Goal: Information Seeking & Learning: Learn about a topic

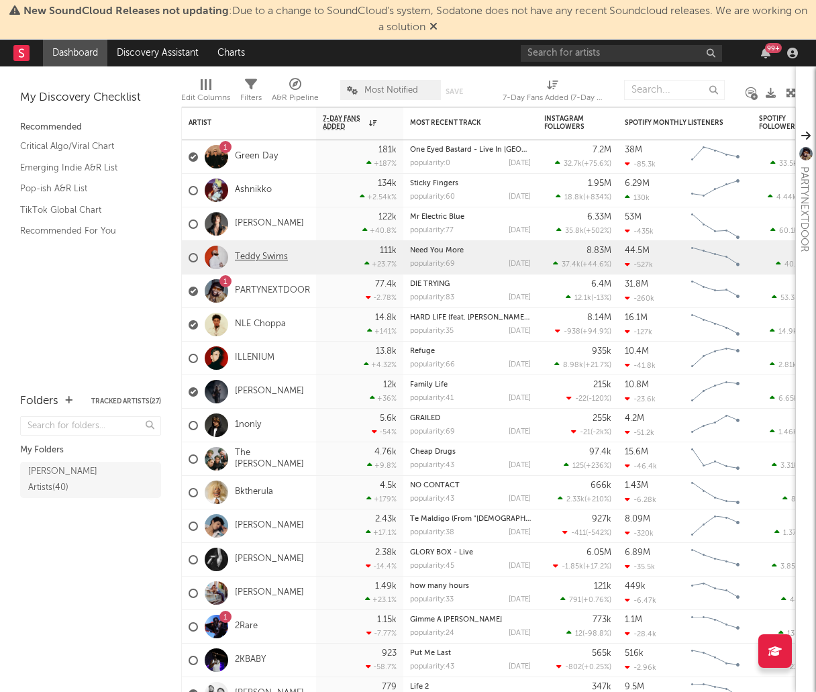
click at [255, 257] on link "Teddy Swims" at bounding box center [261, 257] width 53 height 11
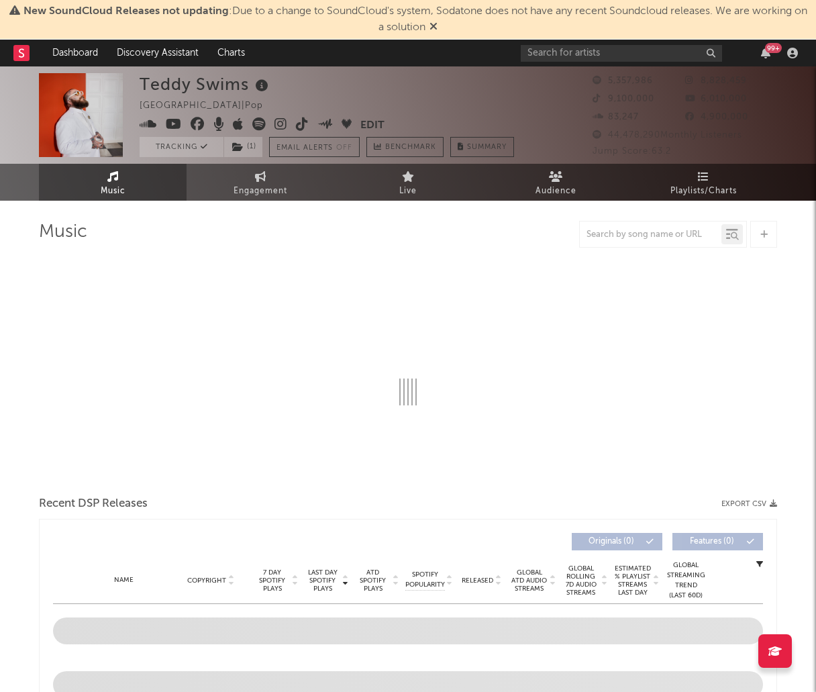
select select "6m"
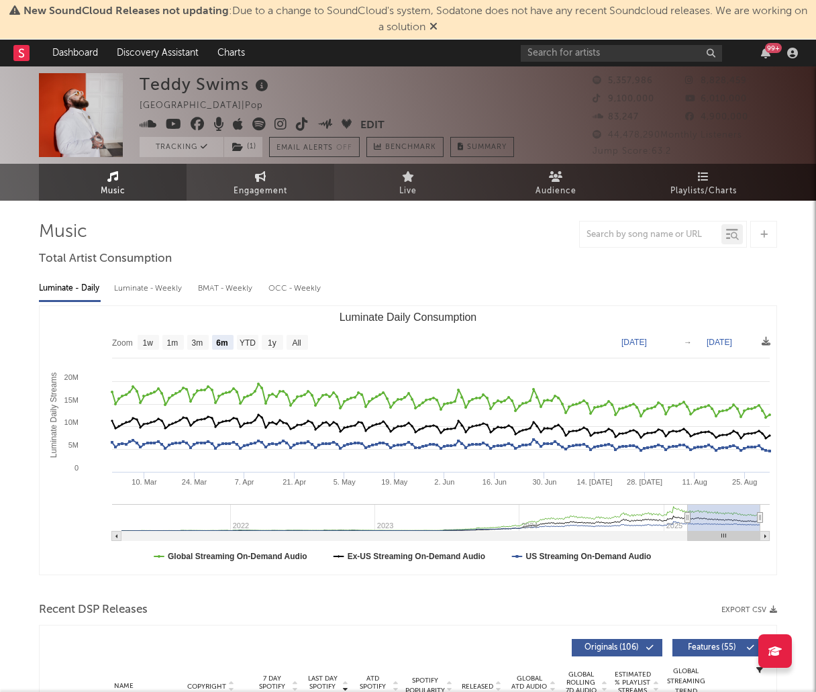
click at [305, 190] on link "Engagement" at bounding box center [261, 182] width 148 height 37
select select "1w"
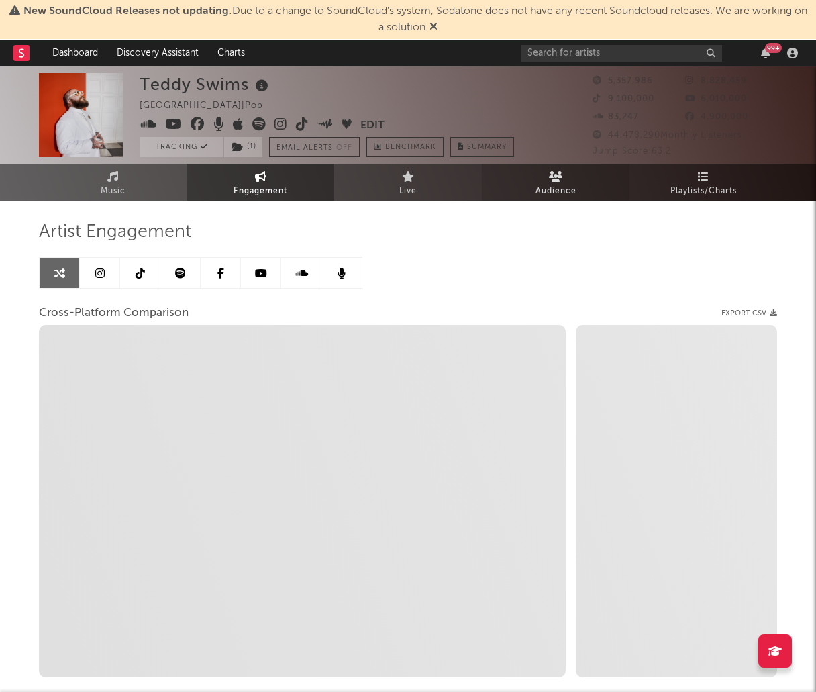
click at [552, 195] on span "Audience" at bounding box center [556, 191] width 41 height 16
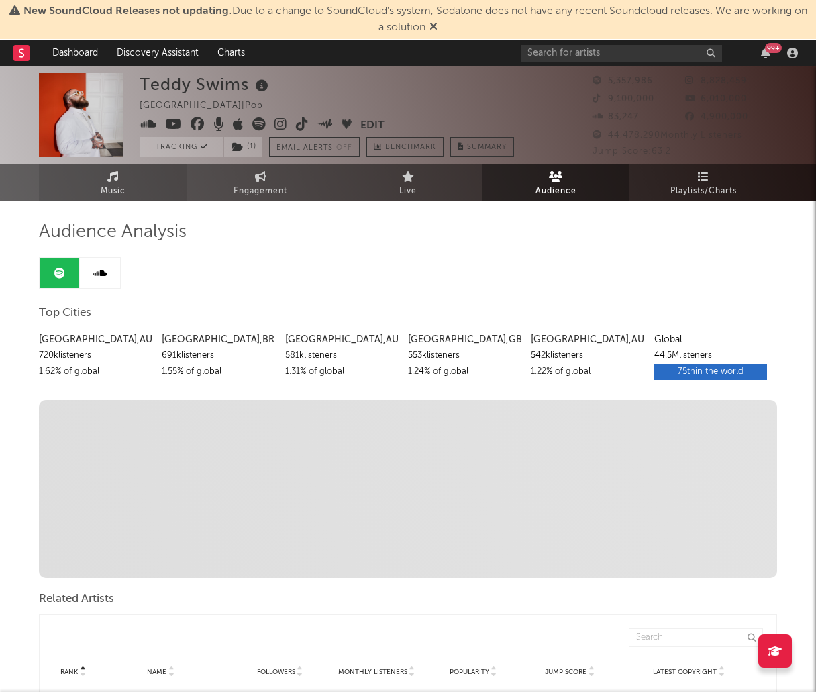
click at [129, 177] on link "Music" at bounding box center [113, 182] width 148 height 37
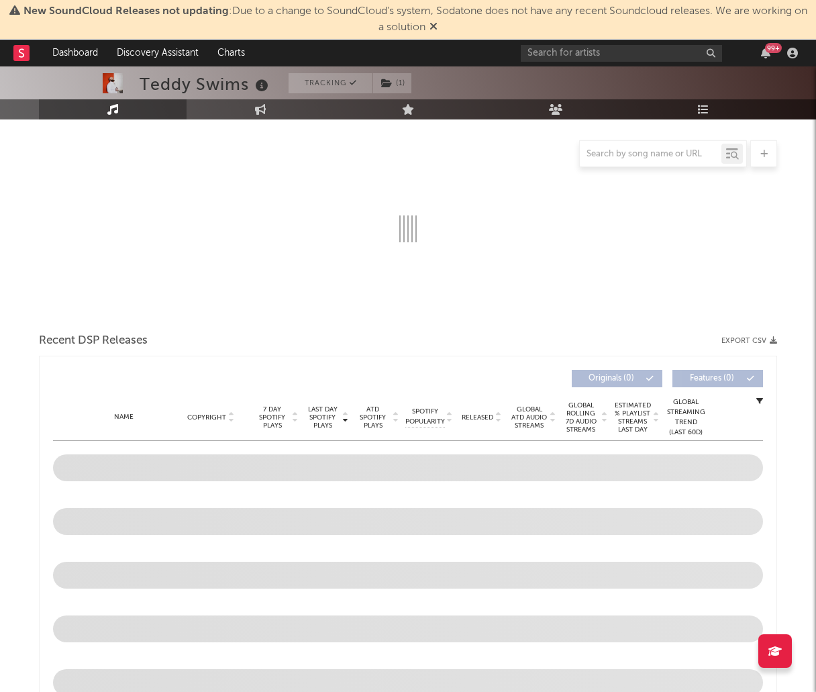
scroll to position [161, 0]
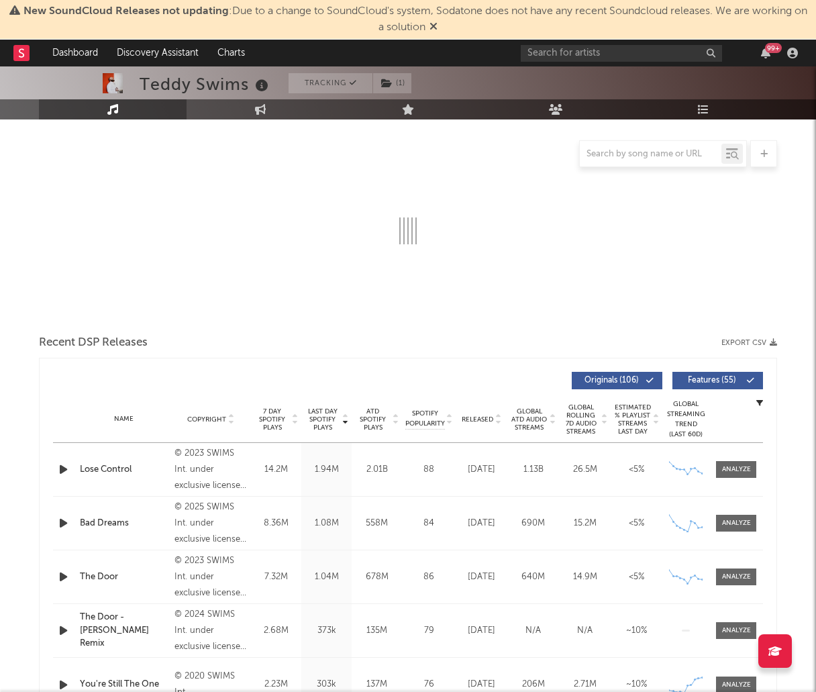
select select "6m"
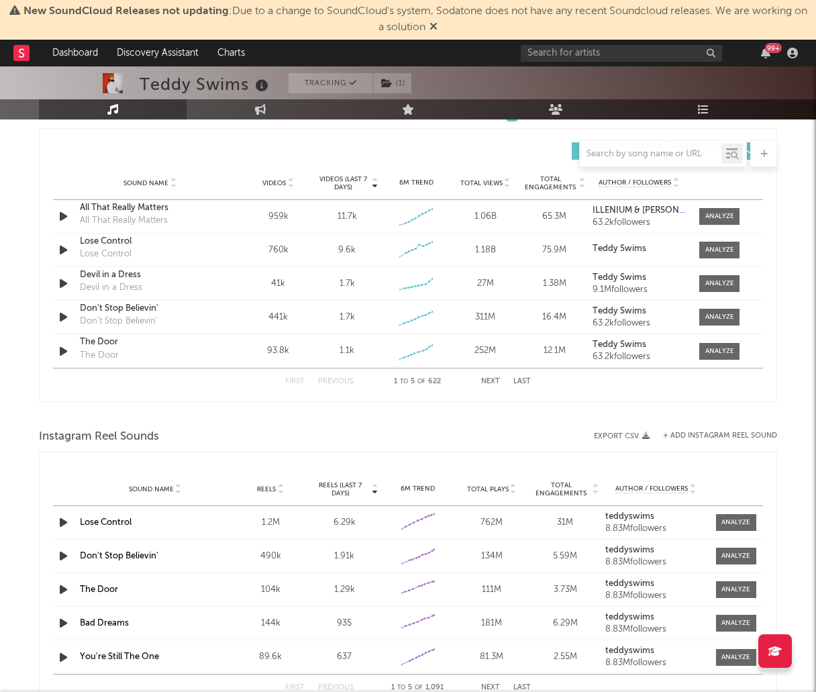
scroll to position [932, 0]
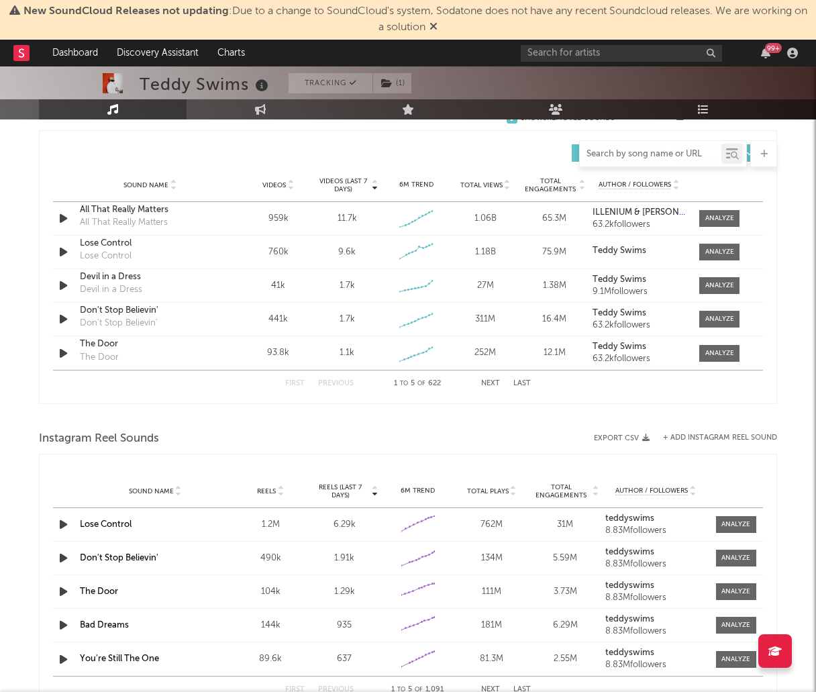
click at [618, 158] on input "text" at bounding box center [651, 154] width 142 height 11
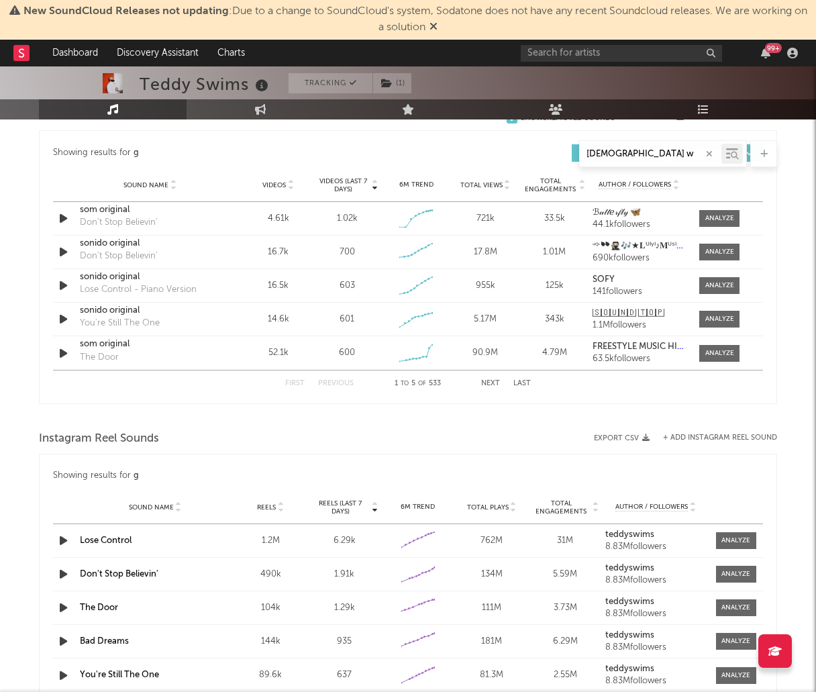
scroll to position [878, 0]
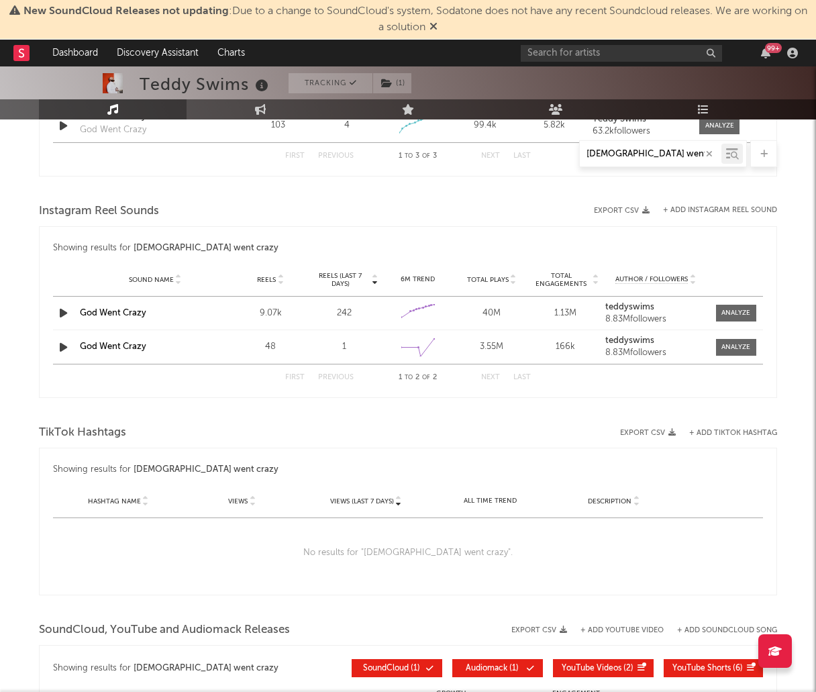
type input "[DEMOGRAPHIC_DATA] went crazy"
